Goal: Task Accomplishment & Management: Manage account settings

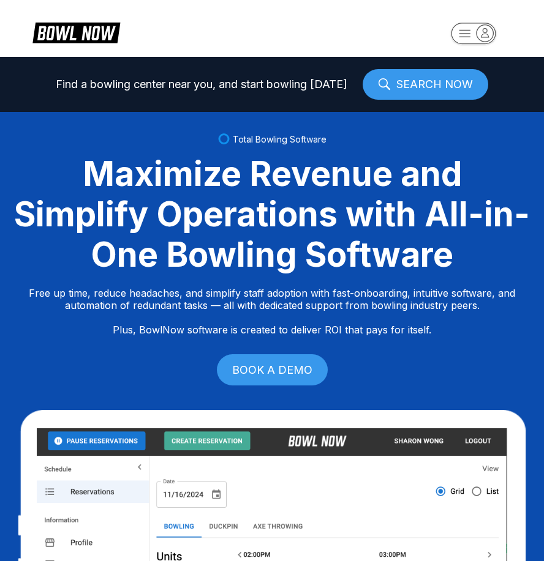
click at [462, 29] on rect "button" at bounding box center [473, 33] width 45 height 21
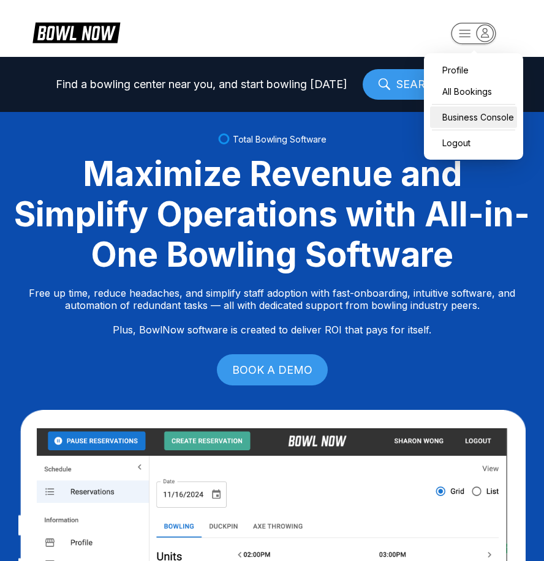
click at [469, 115] on div "Business Console" at bounding box center [473, 117] width 87 height 21
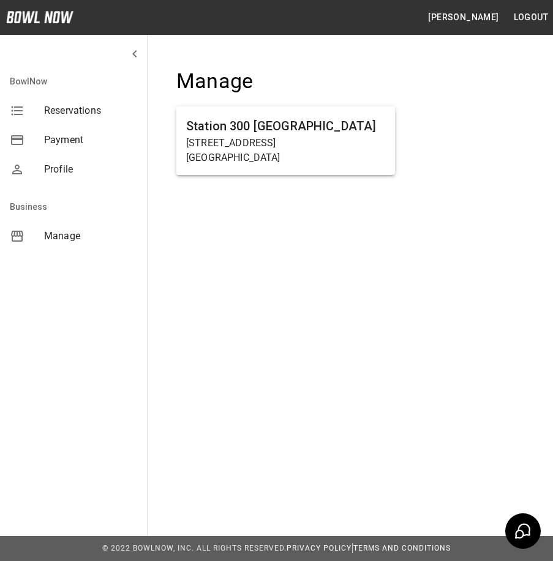
click at [297, 147] on p "[STREET_ADDRESS]" at bounding box center [285, 143] width 199 height 15
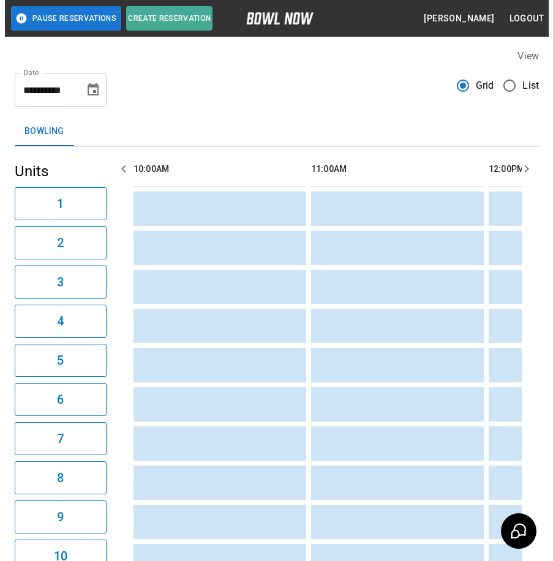
scroll to position [0, 355]
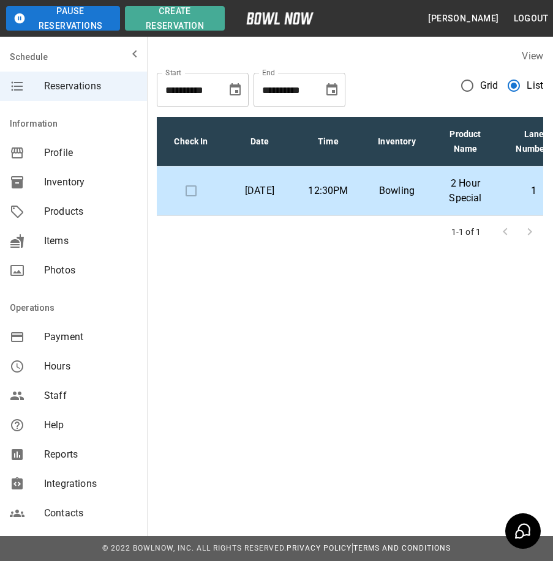
click at [272, 196] on p "Sunday, August 31st" at bounding box center [259, 191] width 49 height 15
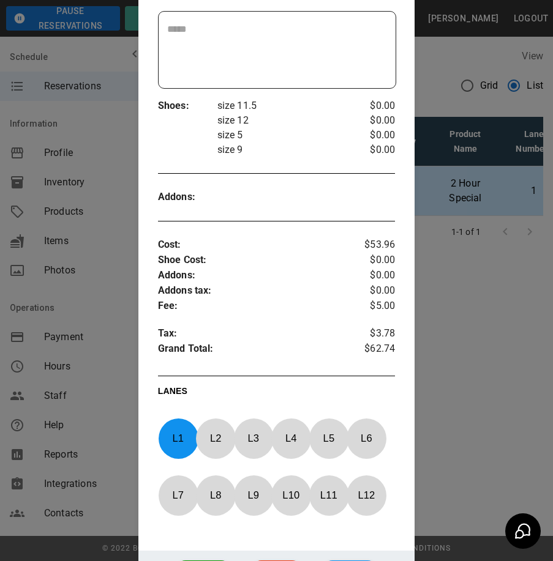
scroll to position [395, 0]
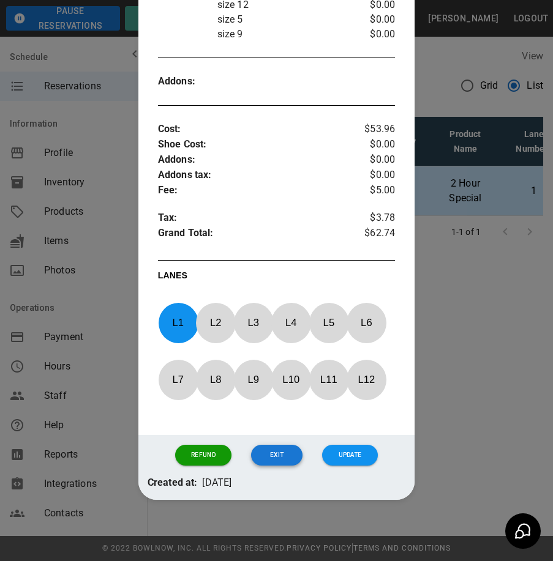
click at [271, 463] on button "Exit" at bounding box center [276, 455] width 51 height 21
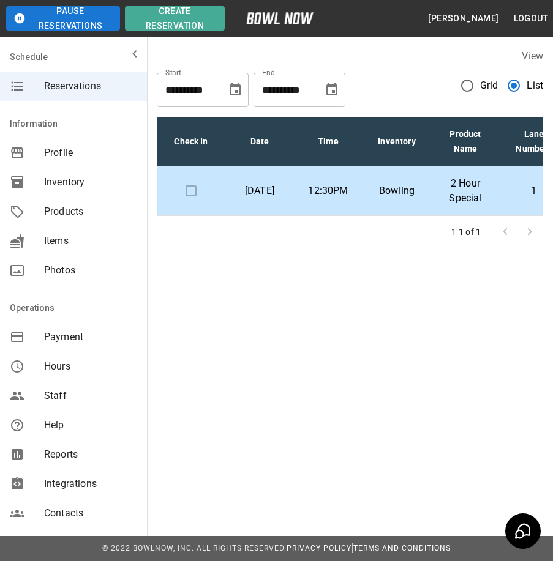
drag, startPoint x: 287, startPoint y: 230, endPoint x: 430, endPoint y: 245, distance: 144.0
click at [430, 245] on div "Check In Date Time Inventory Product Name Lane Numbers Name Amount Paid Sunday,…" at bounding box center [350, 177] width 386 height 141
drag, startPoint x: 430, startPoint y: 245, endPoint x: 381, endPoint y: 318, distance: 87.8
click at [381, 318] on div "**********" at bounding box center [276, 162] width 553 height 324
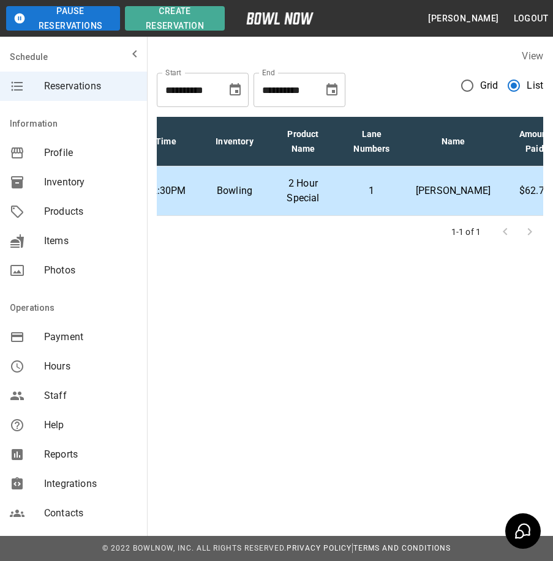
click at [430, 198] on p "Brandon Castleman" at bounding box center [453, 191] width 75 height 15
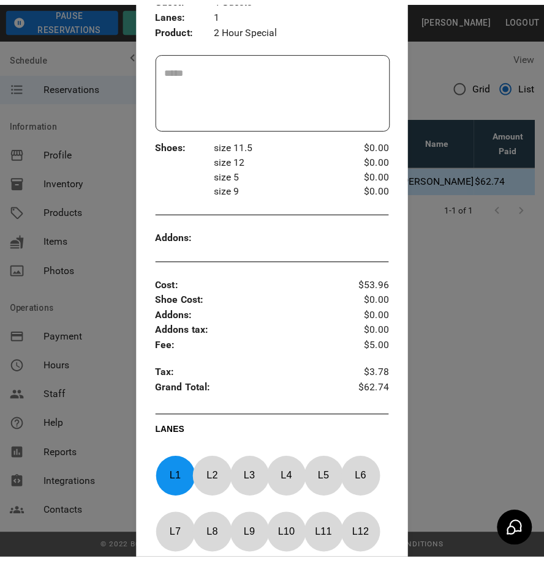
scroll to position [395, 0]
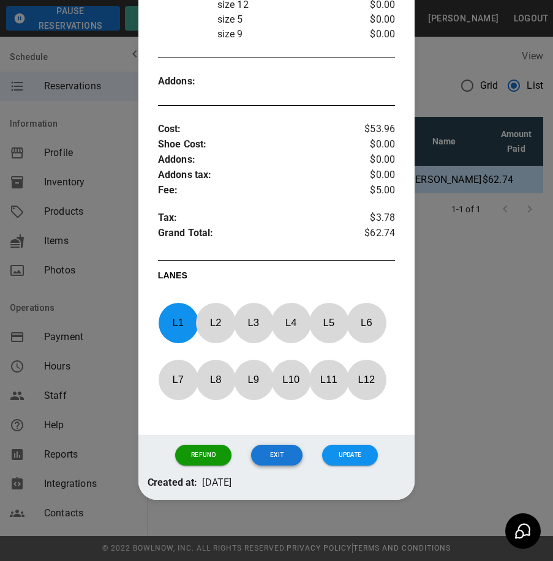
click at [278, 453] on button "Exit" at bounding box center [276, 455] width 51 height 21
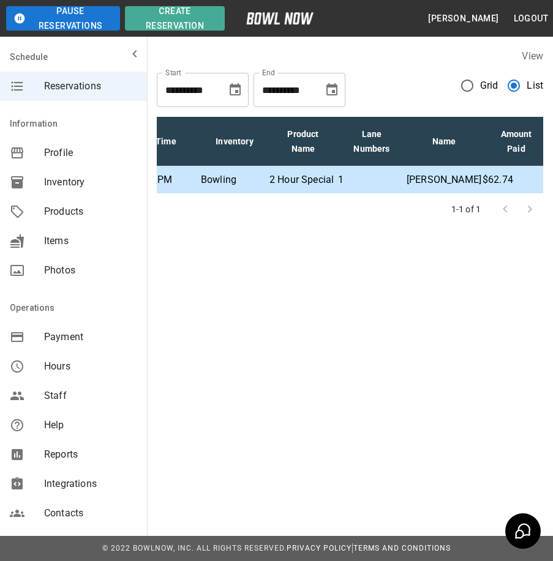
click at [484, 84] on span "Grid" at bounding box center [489, 85] width 18 height 15
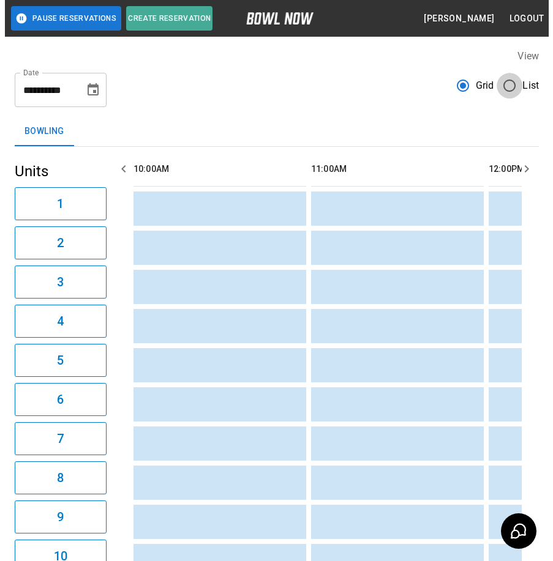
scroll to position [0, 355]
